Goal: Transaction & Acquisition: Purchase product/service

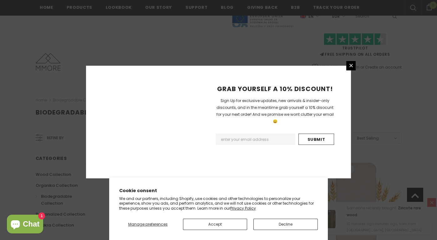
scroll to position [749, 0]
